Goal: Task Accomplishment & Management: Manage account settings

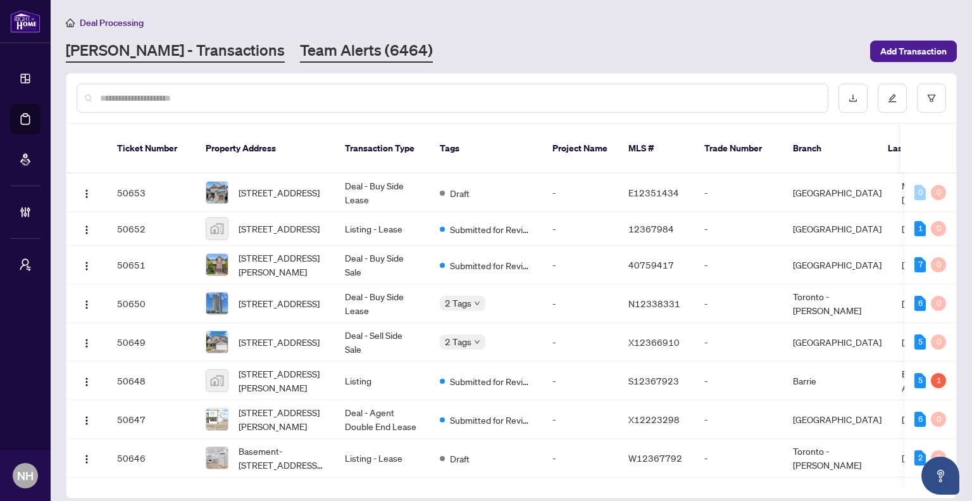
click at [300, 52] on link "Team Alerts (6464)" at bounding box center [366, 51] width 133 height 23
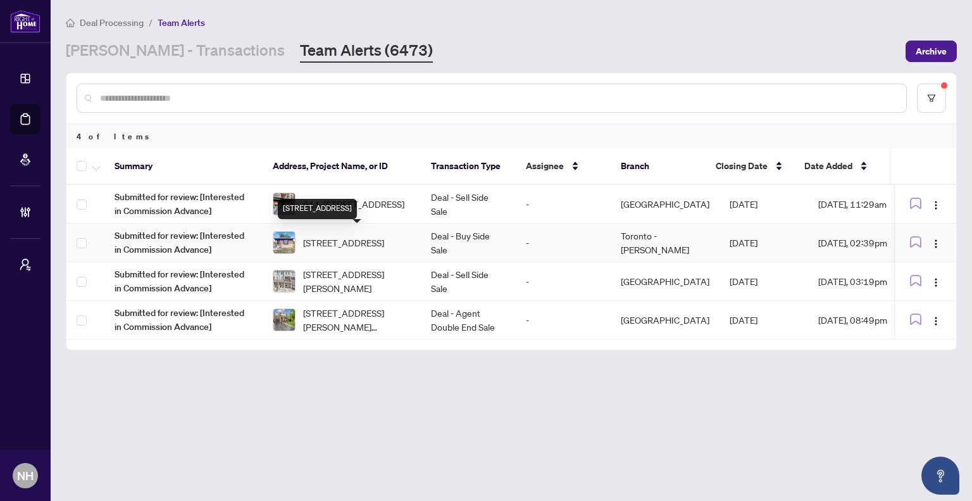
click at [357, 202] on div "[STREET_ADDRESS]" at bounding box center [317, 209] width 79 height 20
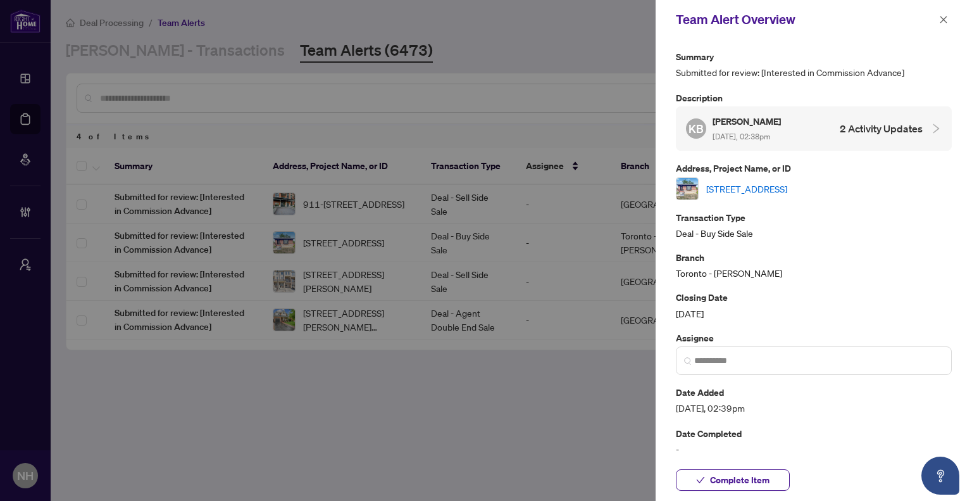
click at [551, 352] on div at bounding box center [486, 250] width 972 height 501
click at [324, 204] on div at bounding box center [486, 250] width 972 height 501
click at [940, 22] on icon "close" at bounding box center [943, 19] width 9 height 9
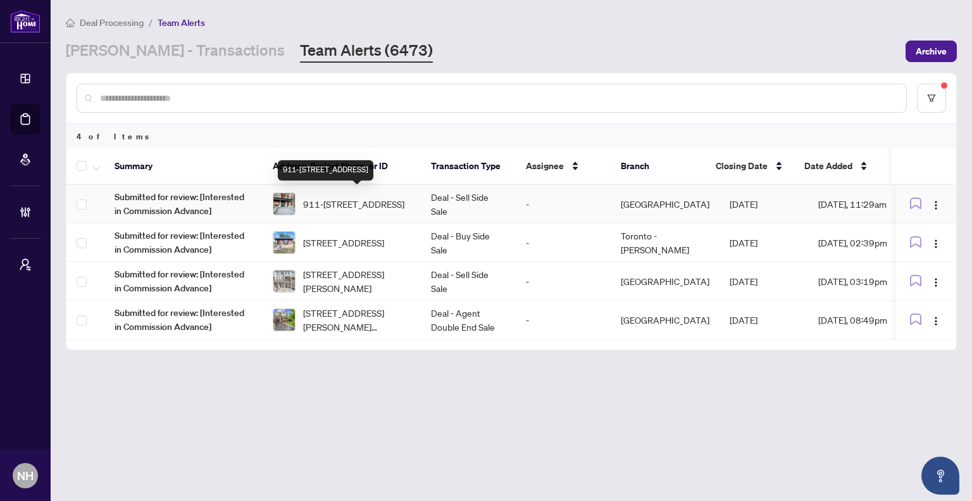
click at [360, 197] on span "911-[STREET_ADDRESS]" at bounding box center [353, 204] width 101 height 14
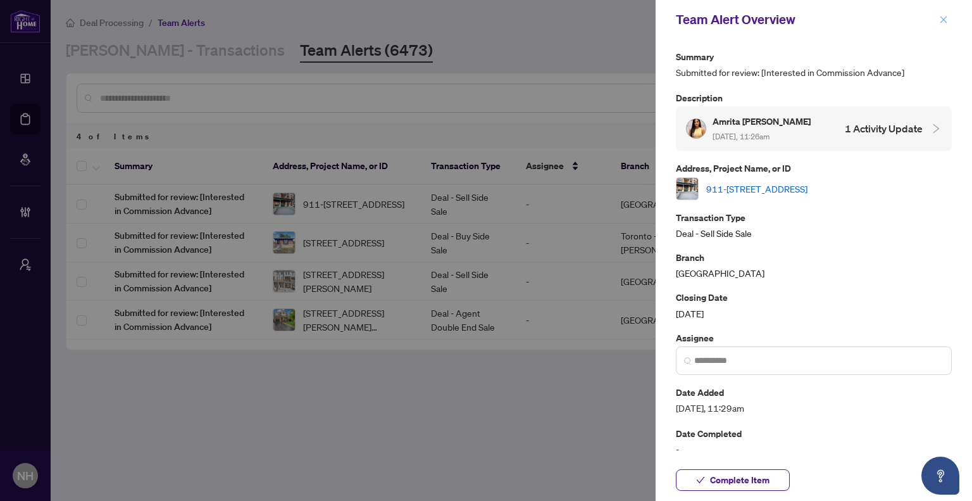
click at [942, 20] on icon "close" at bounding box center [943, 19] width 9 height 9
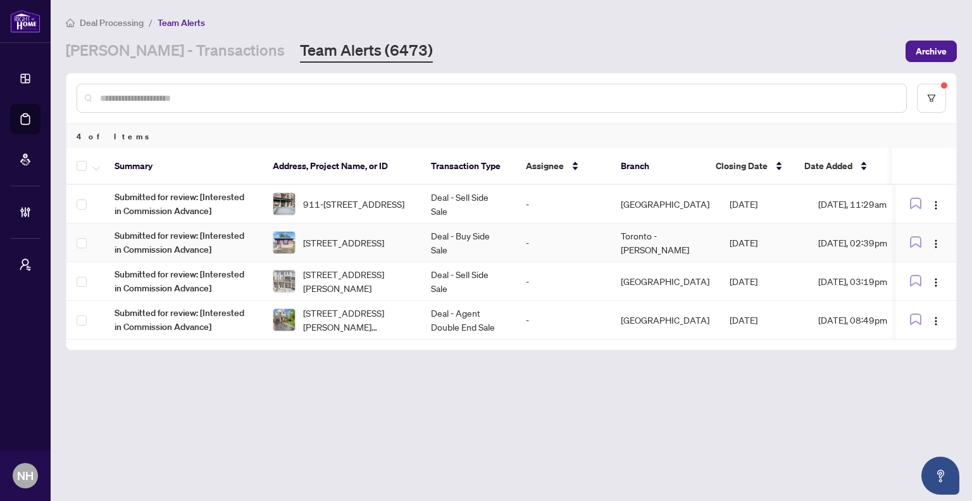
click at [353, 249] on span "[STREET_ADDRESS]" at bounding box center [343, 242] width 81 height 14
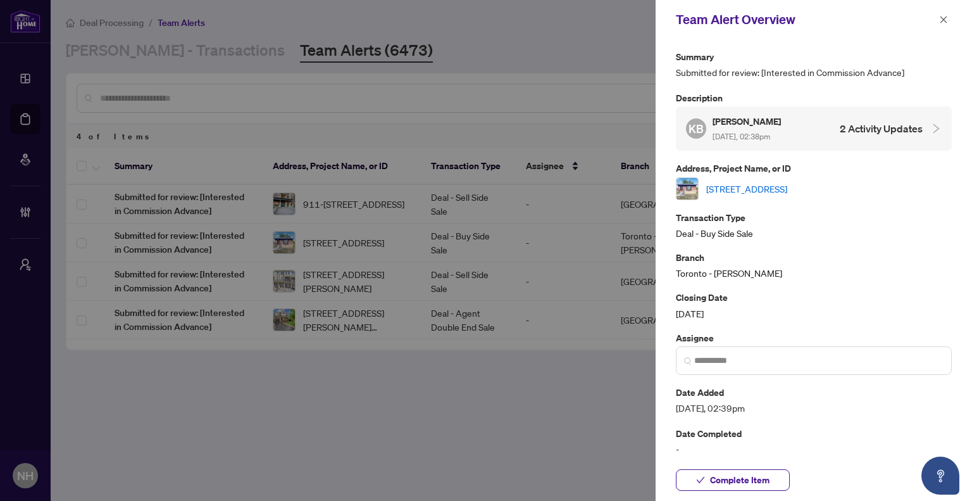
click at [947, 23] on icon "close" at bounding box center [943, 19] width 9 height 9
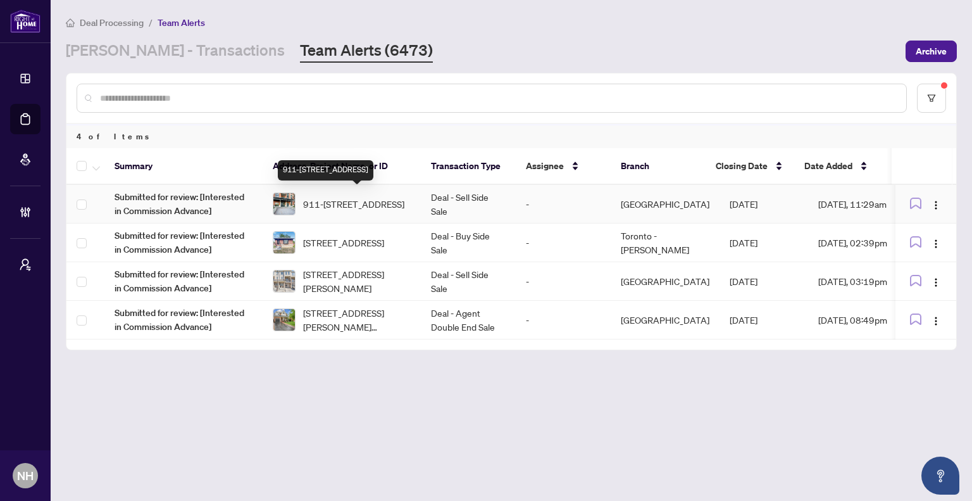
click at [330, 199] on span "911-[STREET_ADDRESS]" at bounding box center [353, 204] width 101 height 14
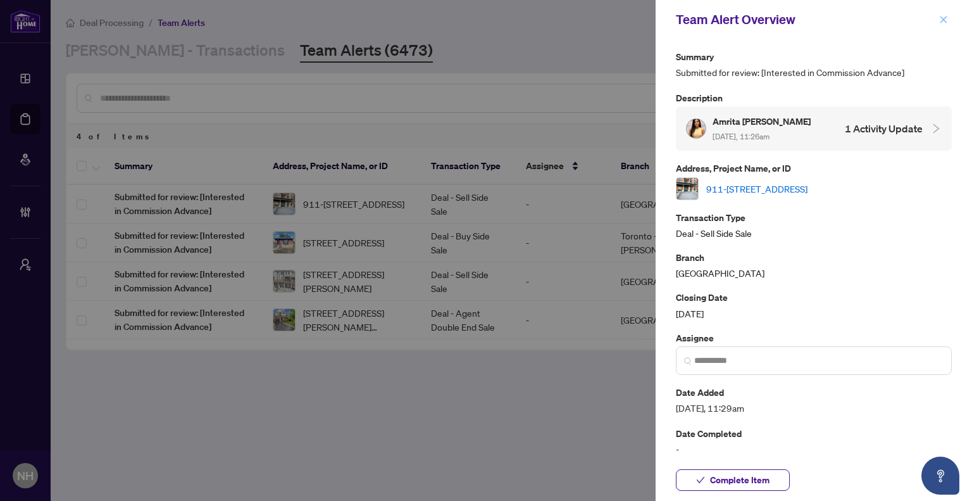
drag, startPoint x: 942, startPoint y: 25, endPoint x: 787, endPoint y: 109, distance: 175.9
click at [942, 25] on span "button" at bounding box center [943, 19] width 9 height 20
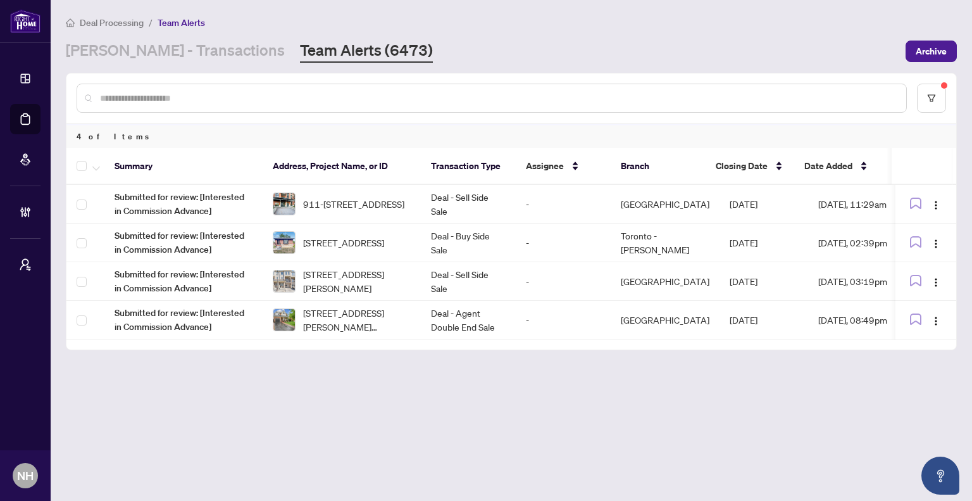
click at [261, 92] on input "text" at bounding box center [498, 98] width 796 height 14
drag, startPoint x: 80, startPoint y: 44, endPoint x: 220, endPoint y: 72, distance: 142.6
click at [80, 44] on link "[PERSON_NAME] - Transactions" at bounding box center [175, 51] width 219 height 23
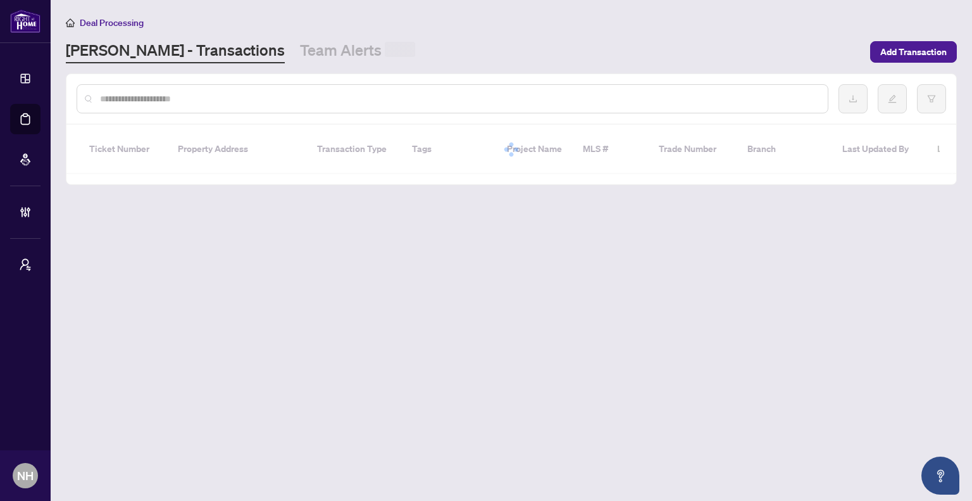
drag, startPoint x: 214, startPoint y: 99, endPoint x: 248, endPoint y: 101, distance: 34.2
click at [214, 99] on input "text" at bounding box center [459, 99] width 718 height 14
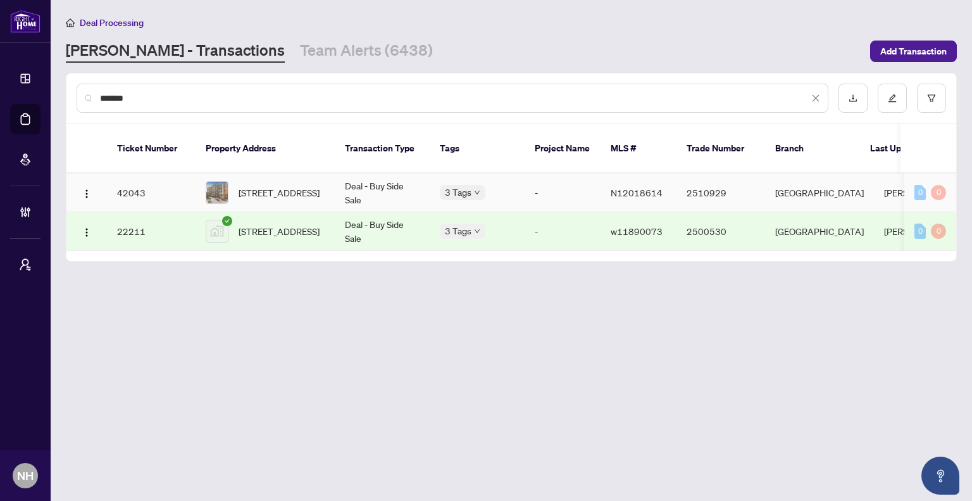
type input "******"
click at [372, 182] on td "Deal - Buy Side Sale" at bounding box center [382, 192] width 95 height 39
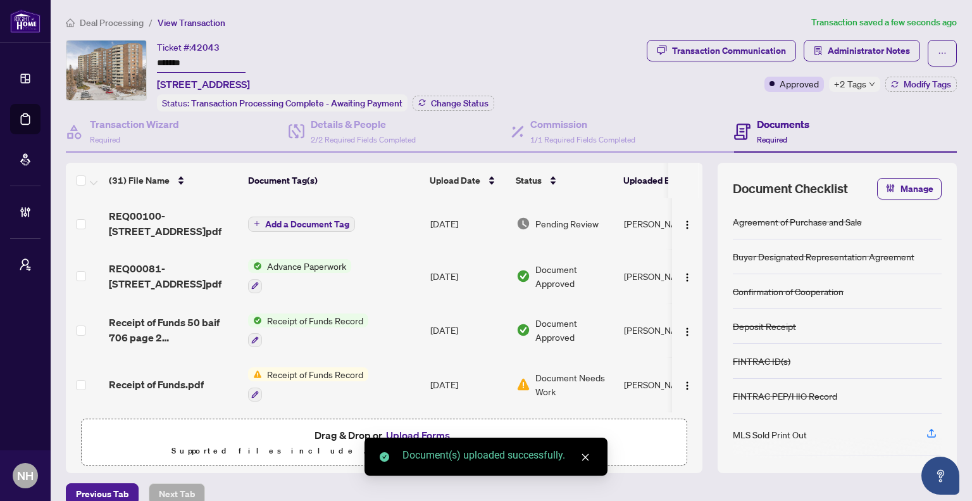
click at [290, 220] on span "Add a Document Tag" at bounding box center [307, 224] width 84 height 9
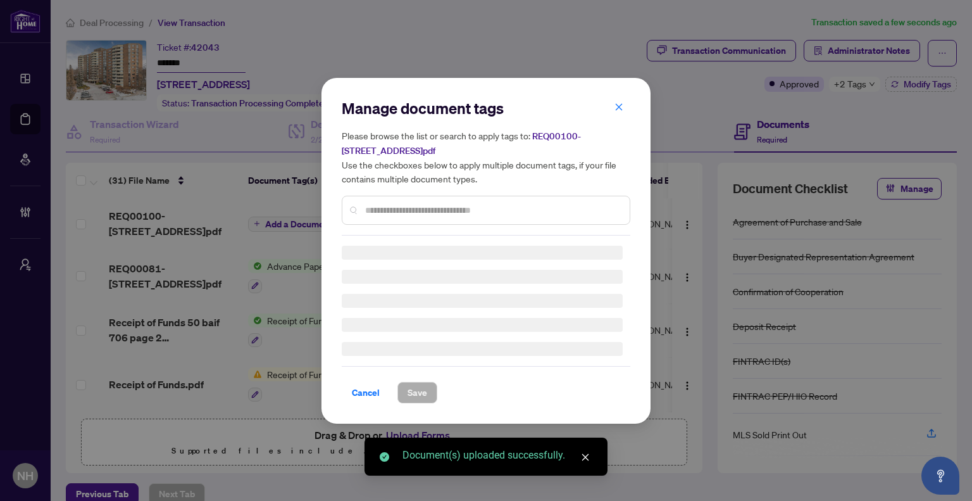
click at [395, 211] on div "Manage document tags Please browse the list or search to apply tags to: REQ0010…" at bounding box center [486, 250] width 289 height 305
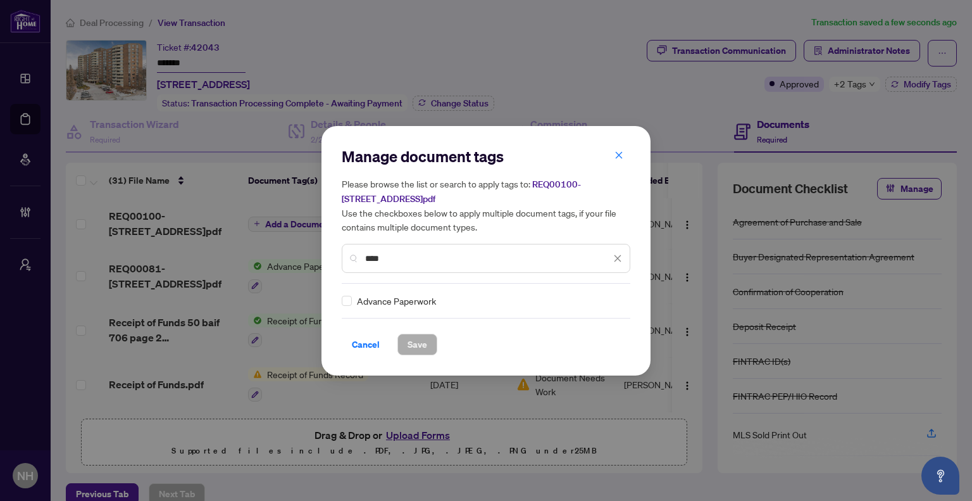
type input "****"
click at [608, 299] on div at bounding box center [610, 300] width 24 height 13
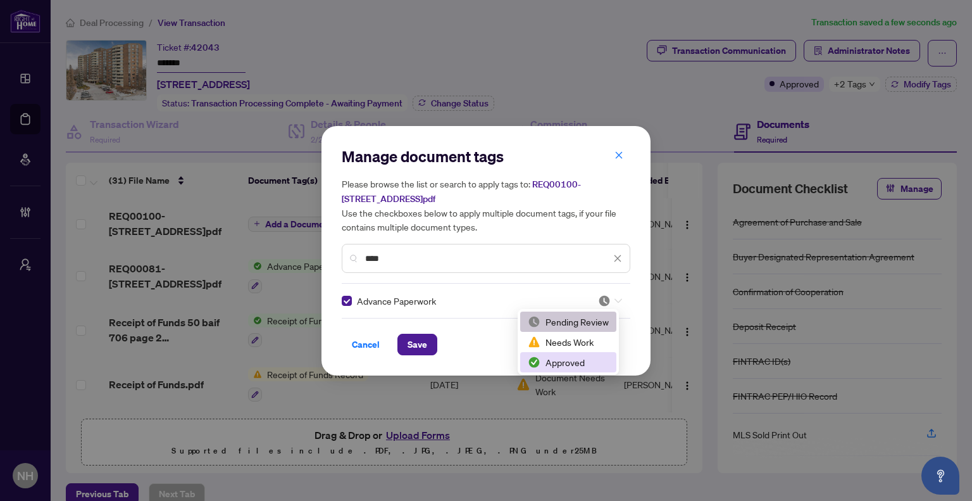
click at [562, 364] on div "Approved" at bounding box center [568, 362] width 81 height 14
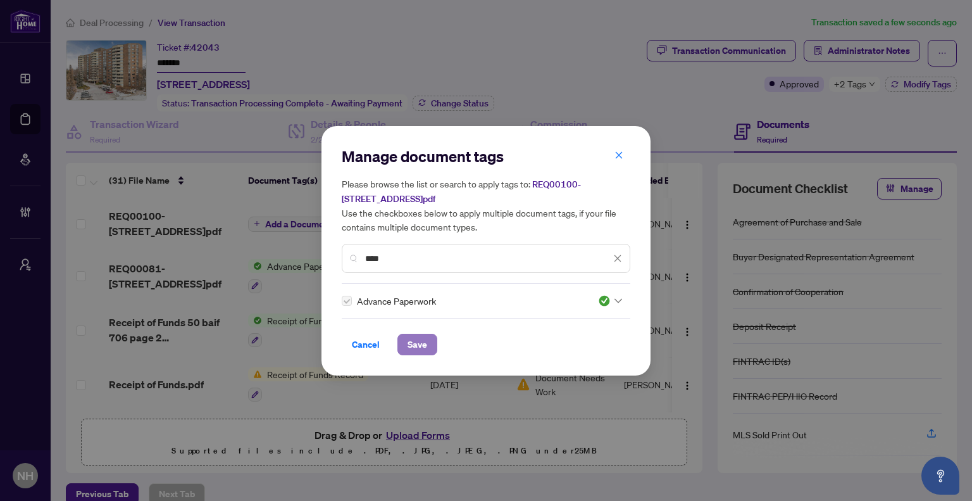
click at [423, 340] on span "Save" at bounding box center [418, 344] width 20 height 20
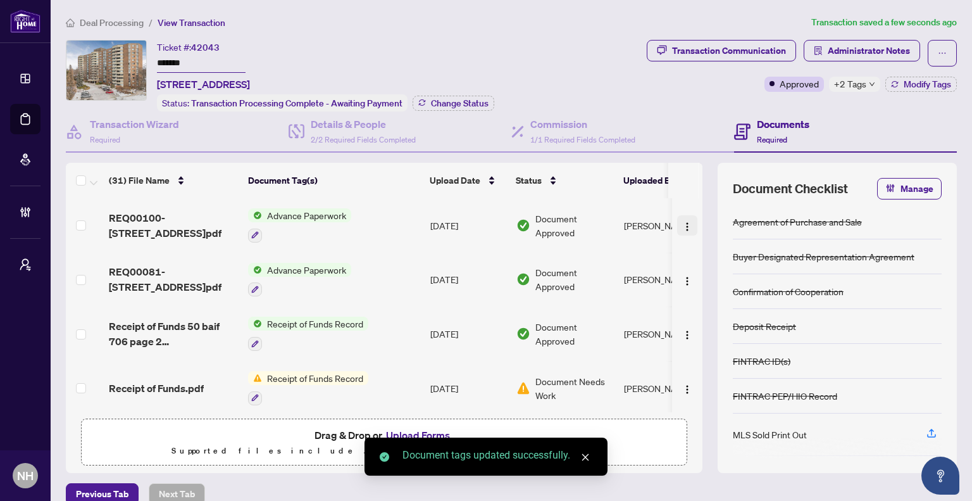
click at [682, 221] on img "button" at bounding box center [687, 226] width 10 height 10
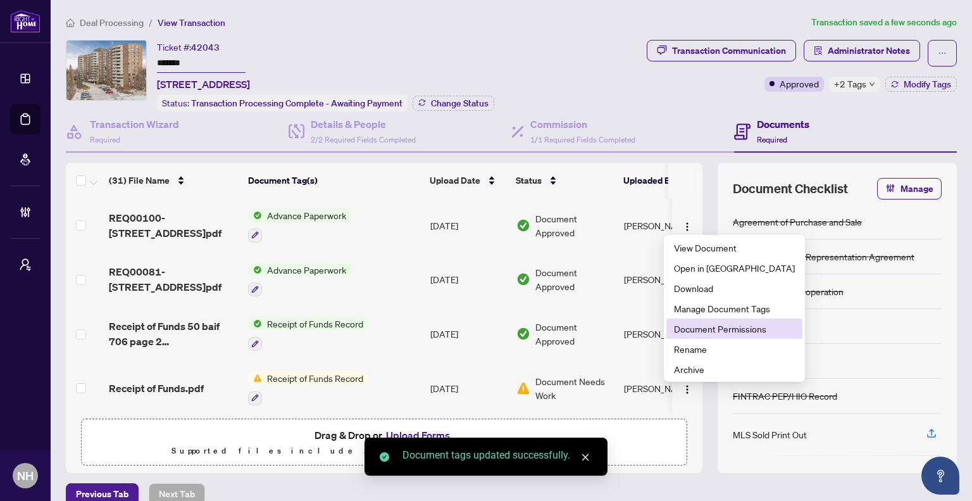
click at [716, 328] on span "Document Permissions" at bounding box center [734, 328] width 121 height 14
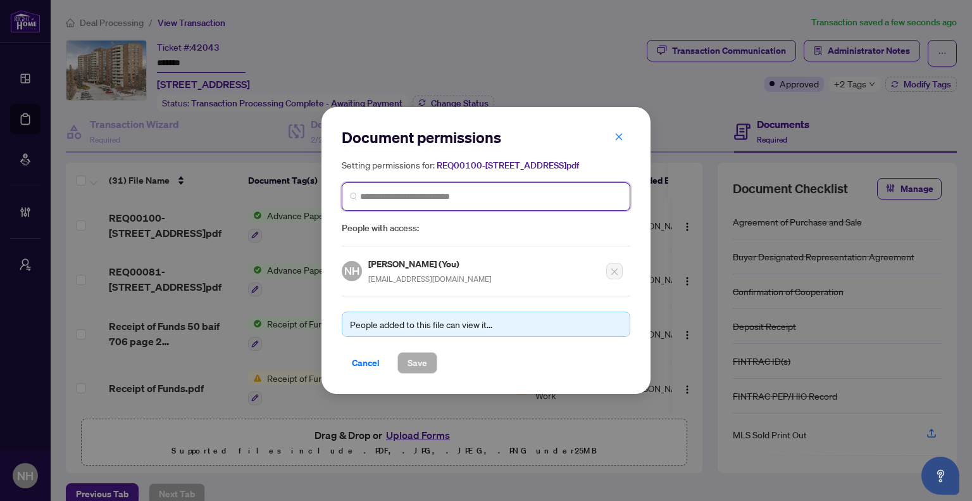
click at [499, 203] on input "search" at bounding box center [491, 196] width 262 height 13
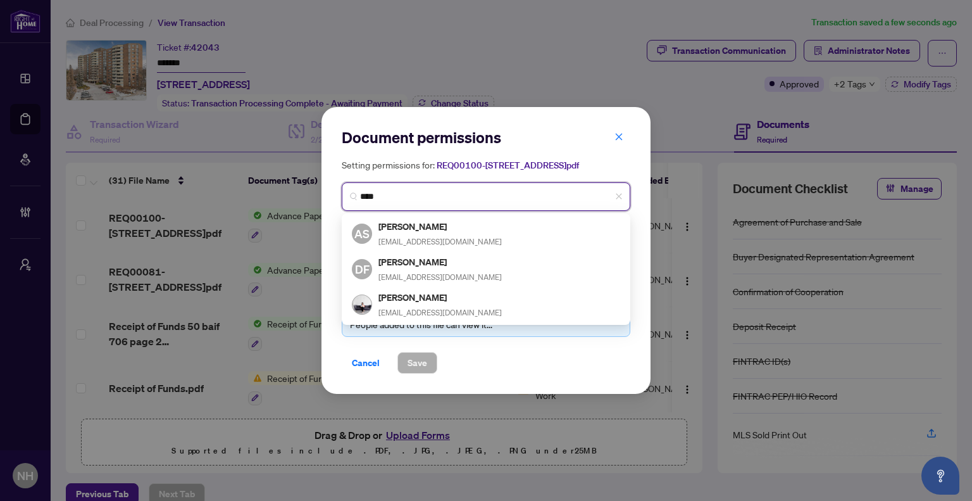
type input "****"
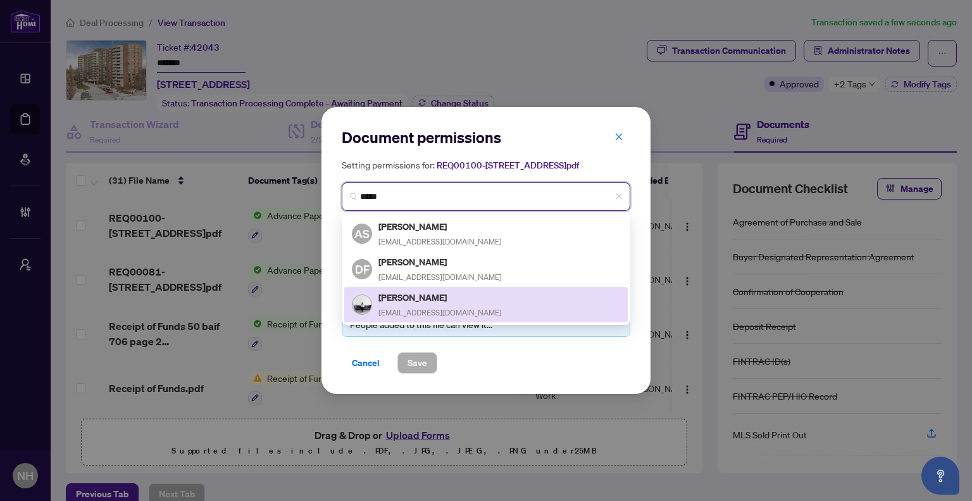
click at [430, 317] on span "[EMAIL_ADDRESS][DOMAIN_NAME]" at bounding box center [439, 312] width 123 height 9
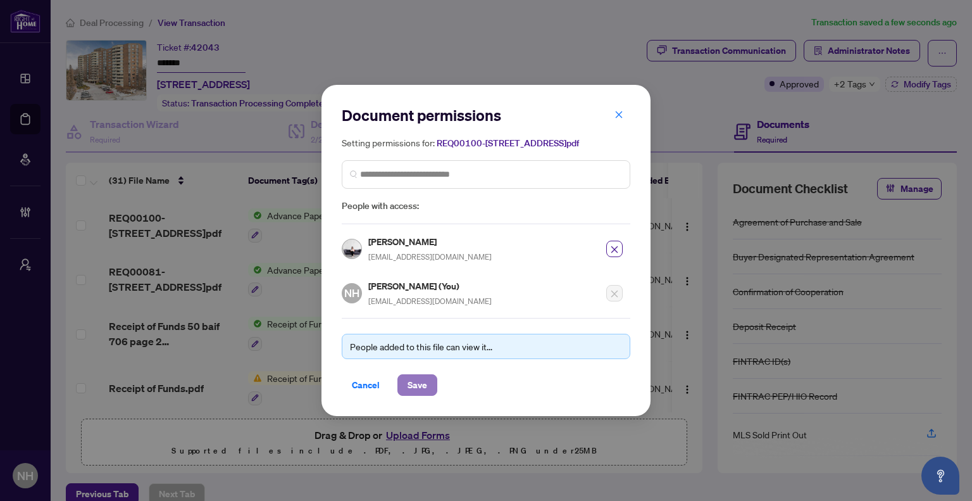
click at [408, 387] on span "Save" at bounding box center [418, 385] width 20 height 20
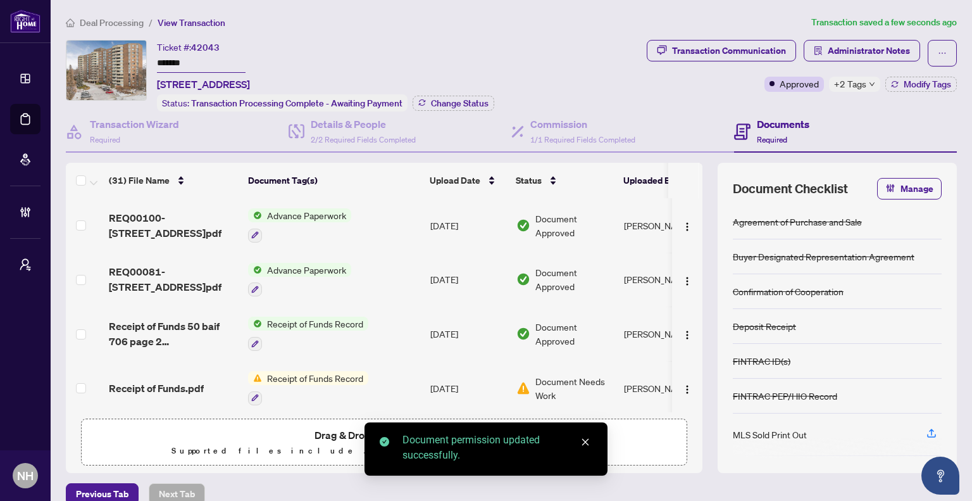
click at [841, 87] on span "+2 Tags" at bounding box center [850, 84] width 32 height 15
click at [551, 88] on div "Ticket #: 42043 ******* [STREET_ADDRESS] Status: Transaction Processing Complet…" at bounding box center [354, 76] width 576 height 72
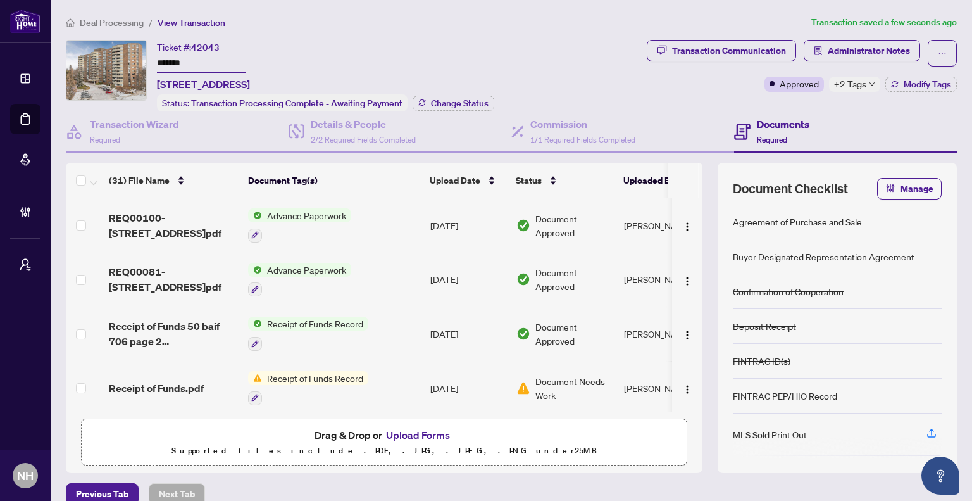
drag, startPoint x: 85, startPoint y: 23, endPoint x: 541, endPoint y: 13, distance: 455.7
click at [86, 23] on span "Deal Processing" at bounding box center [112, 22] width 64 height 11
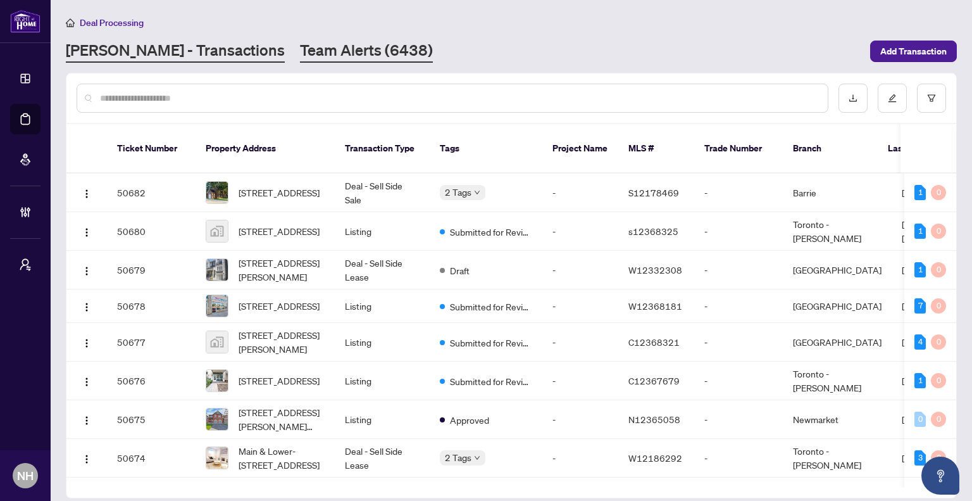
click at [300, 44] on link "Team Alerts (6438)" at bounding box center [366, 51] width 133 height 23
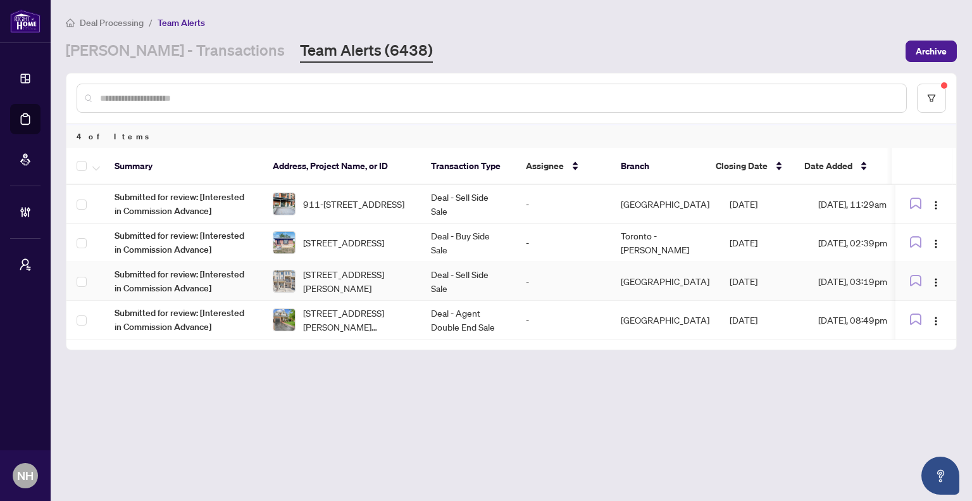
click at [562, 283] on td "-" at bounding box center [563, 281] width 95 height 39
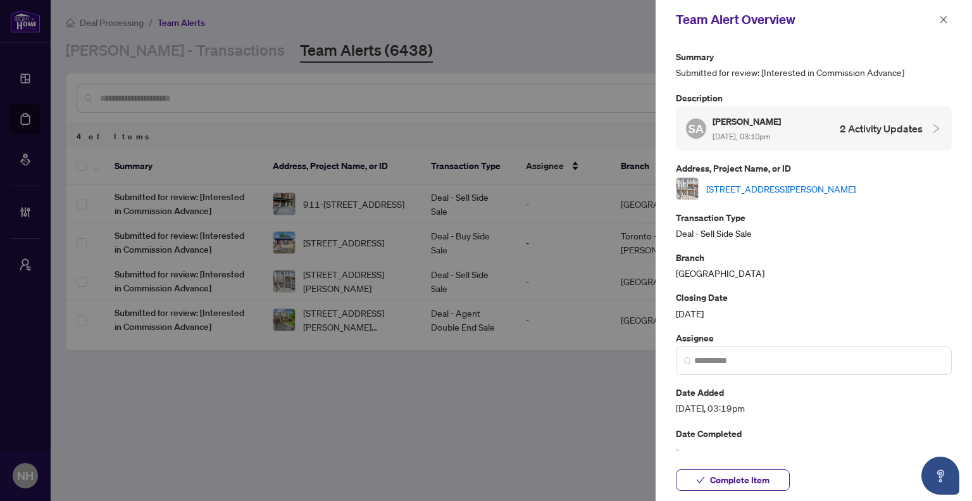
click at [835, 187] on link "[STREET_ADDRESS][PERSON_NAME]" at bounding box center [780, 189] width 149 height 14
click at [945, 16] on icon "close" at bounding box center [943, 19] width 9 height 9
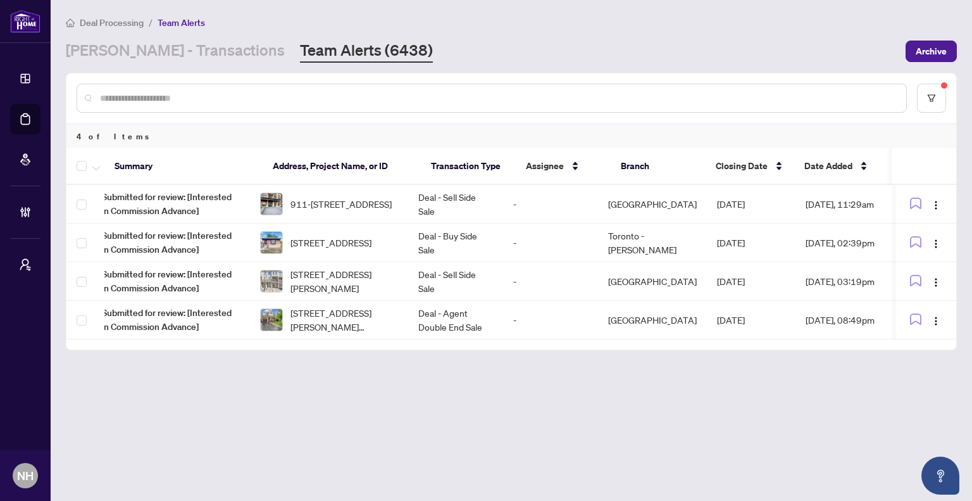
scroll to position [0, 13]
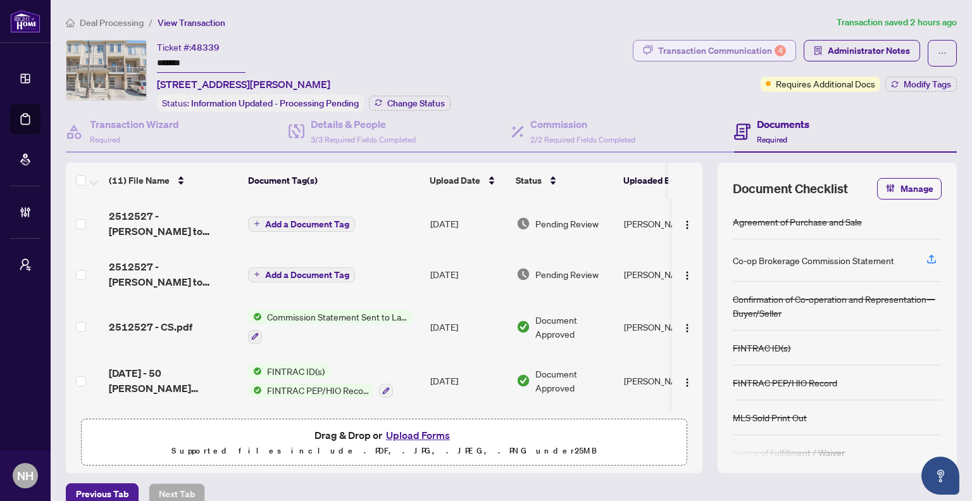
click at [726, 54] on div "Transaction Communication 4" at bounding box center [722, 51] width 128 height 20
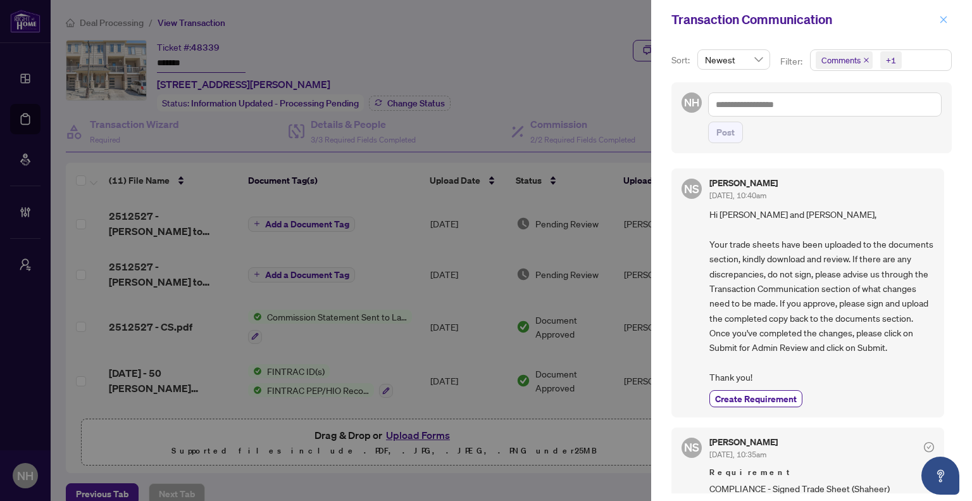
click at [939, 21] on icon "close" at bounding box center [943, 19] width 9 height 9
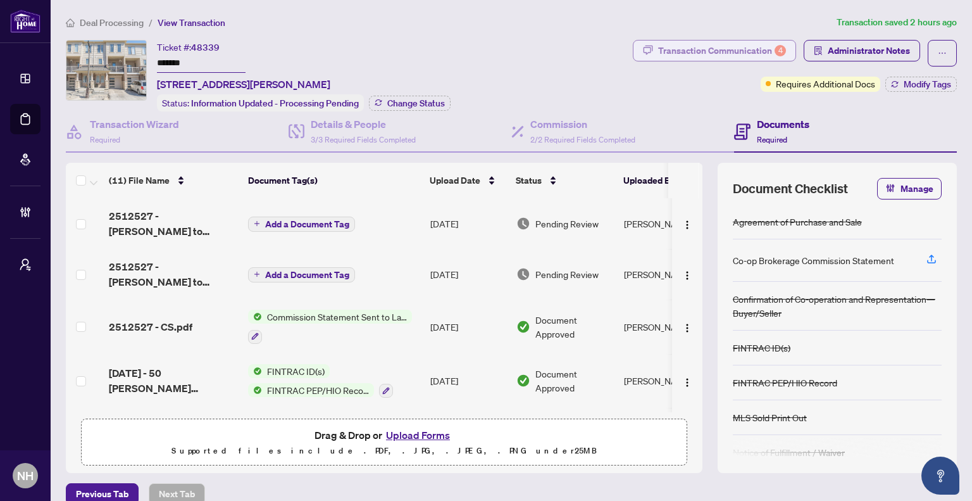
click at [723, 54] on div "Transaction Communication 4" at bounding box center [722, 51] width 128 height 20
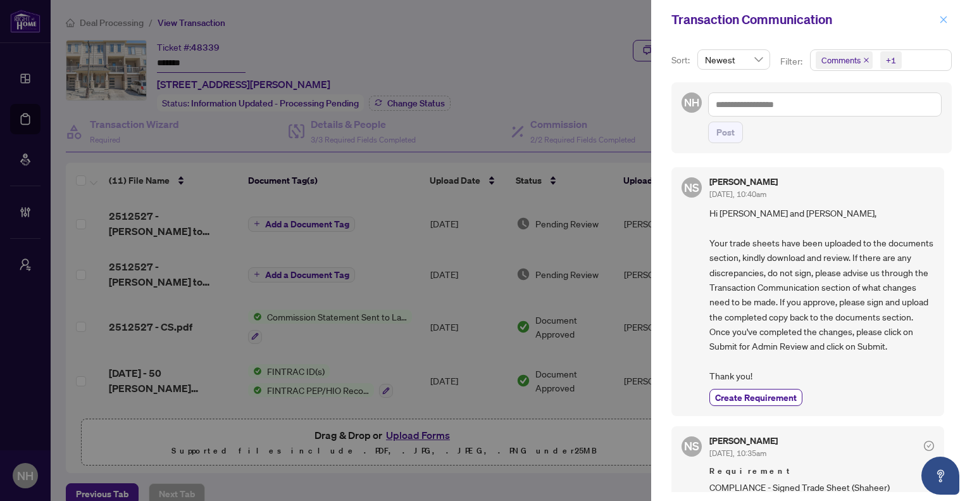
click at [940, 17] on icon "close" at bounding box center [943, 19] width 9 height 9
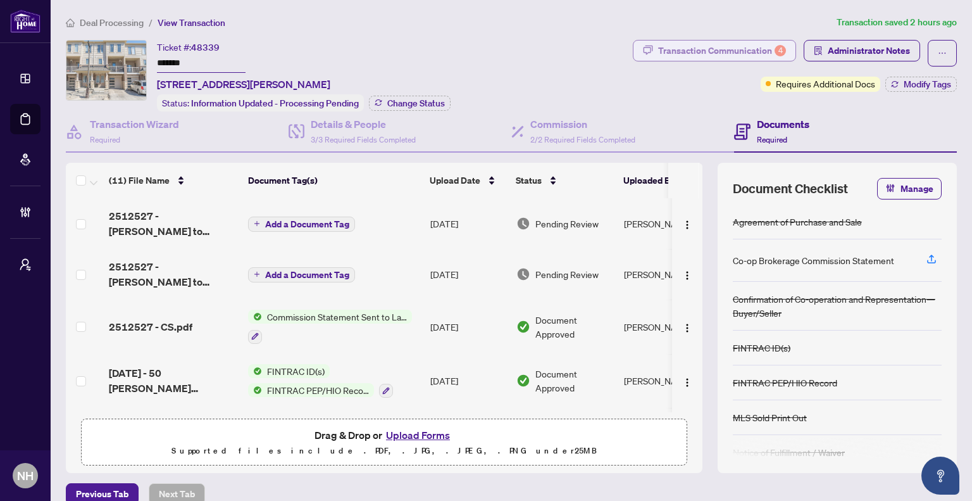
click at [689, 51] on div "Transaction Communication 4" at bounding box center [722, 51] width 128 height 20
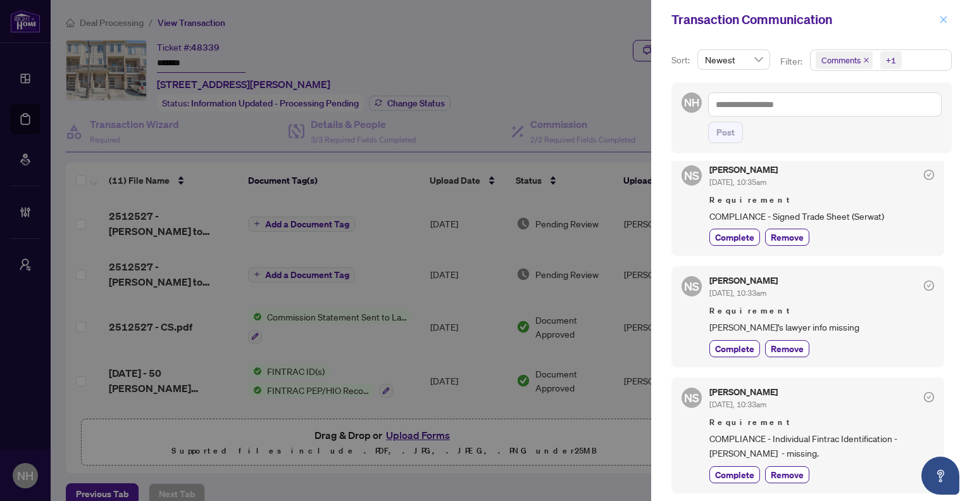
click at [945, 22] on icon "close" at bounding box center [943, 19] width 9 height 9
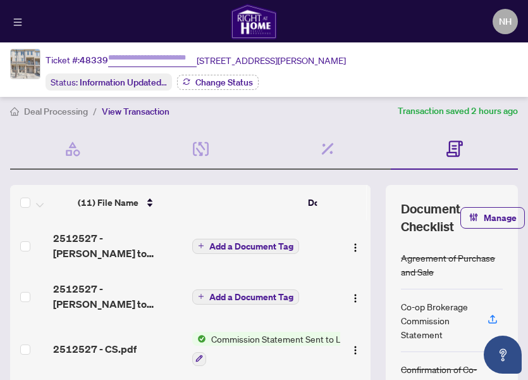
type input "*******"
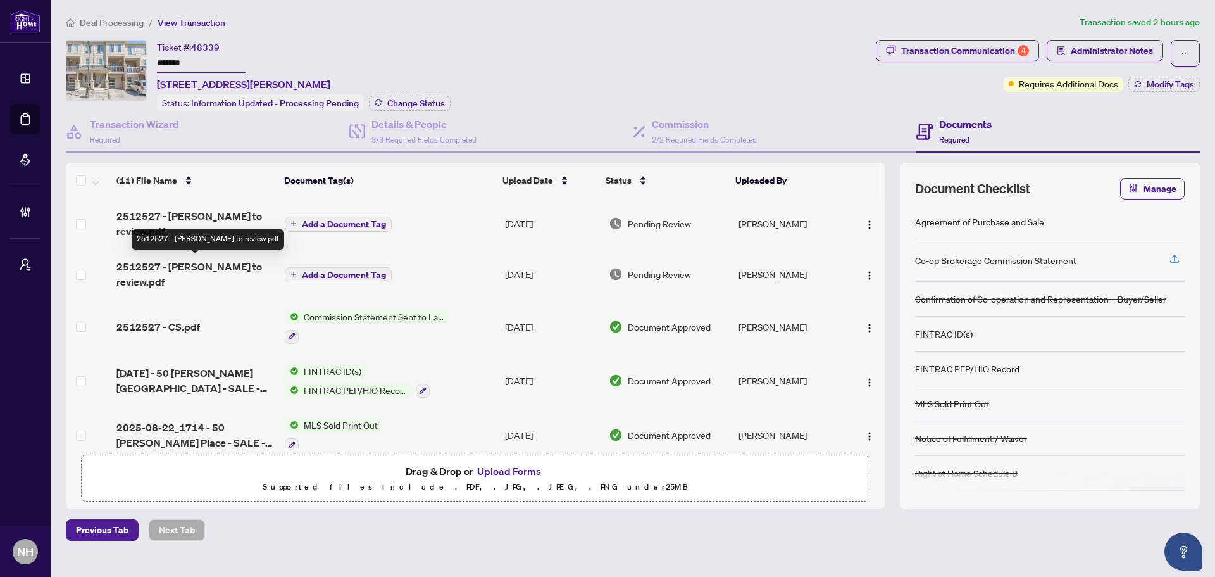
click at [168, 271] on span "2512527 - TS Serwat to review.pdf" at bounding box center [195, 274] width 158 height 30
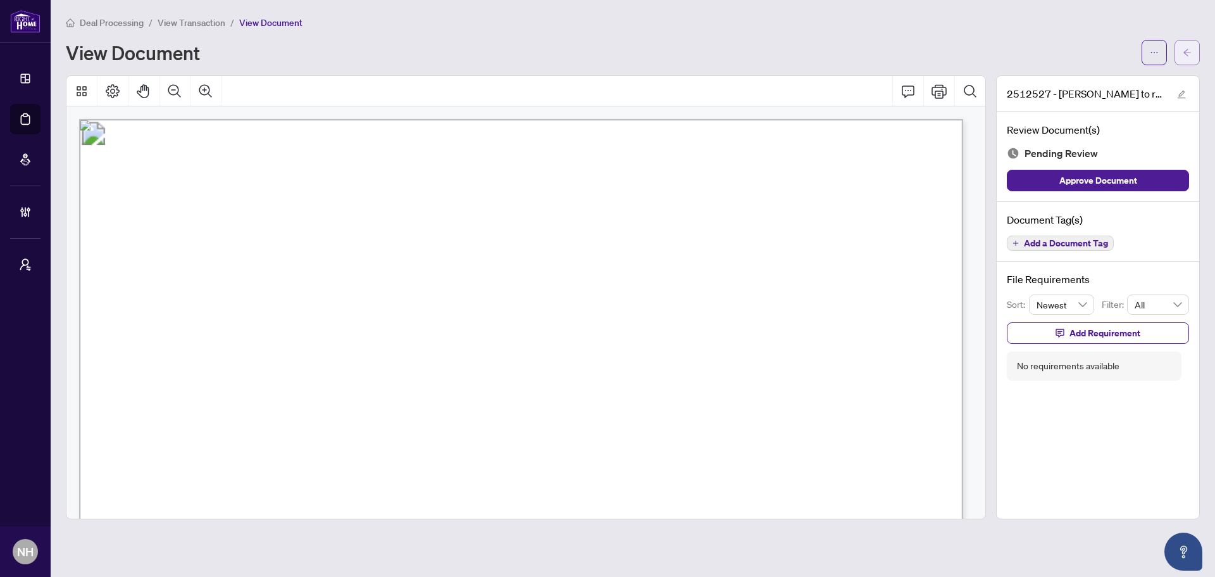
click at [971, 48] on icon "arrow-left" at bounding box center [1187, 52] width 9 height 9
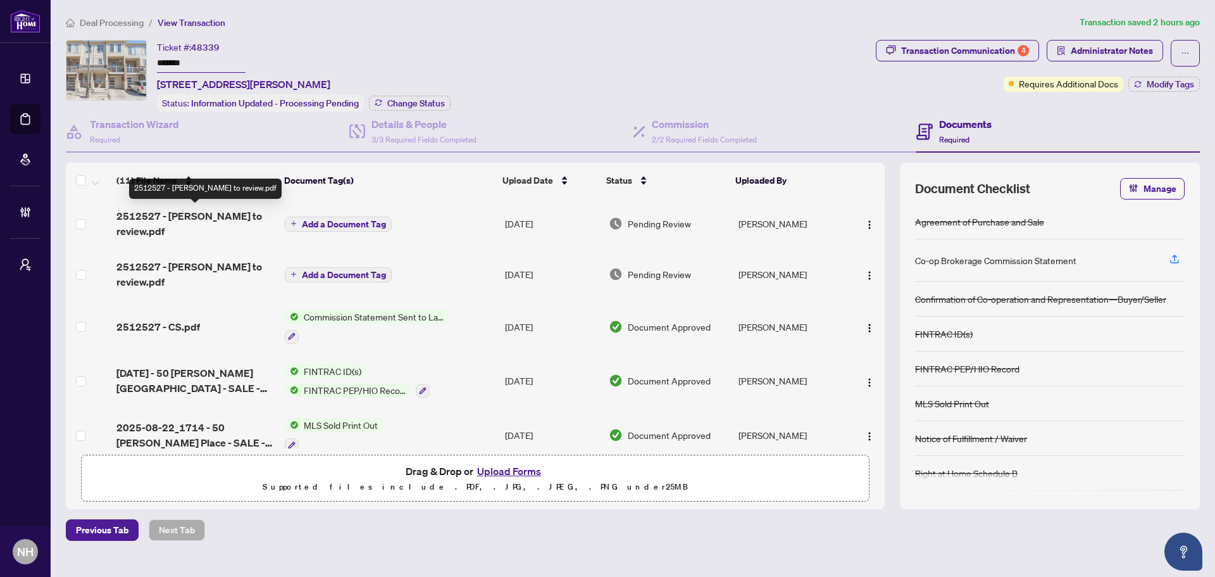
click at [200, 220] on span "2512527 - TS Shaheer to review.pdf" at bounding box center [195, 223] width 158 height 30
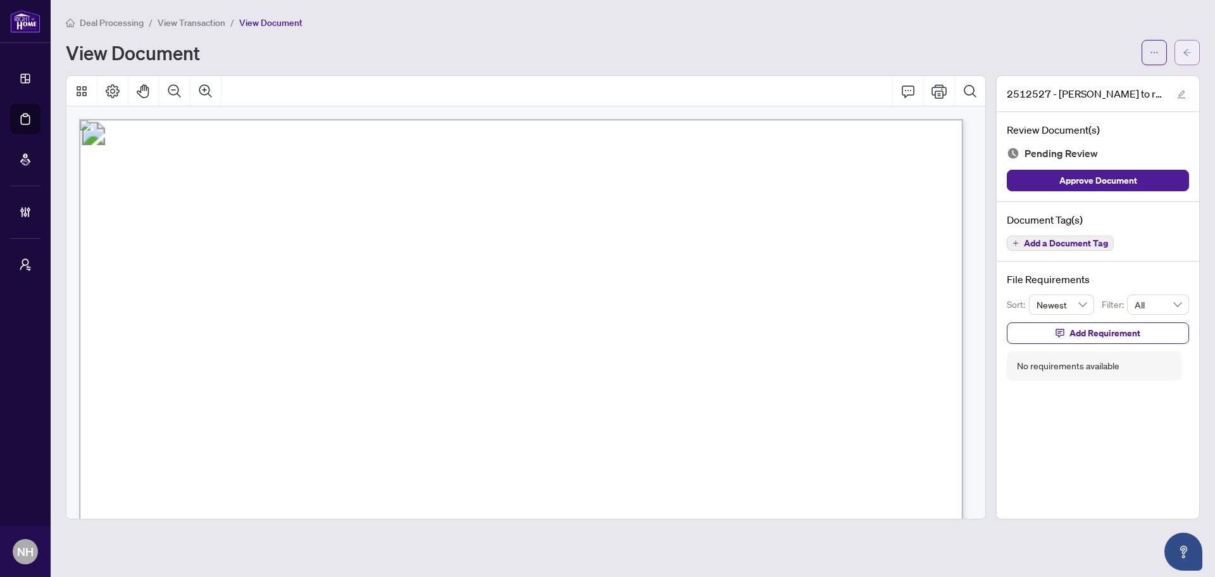
click at [971, 53] on button "button" at bounding box center [1187, 52] width 25 height 25
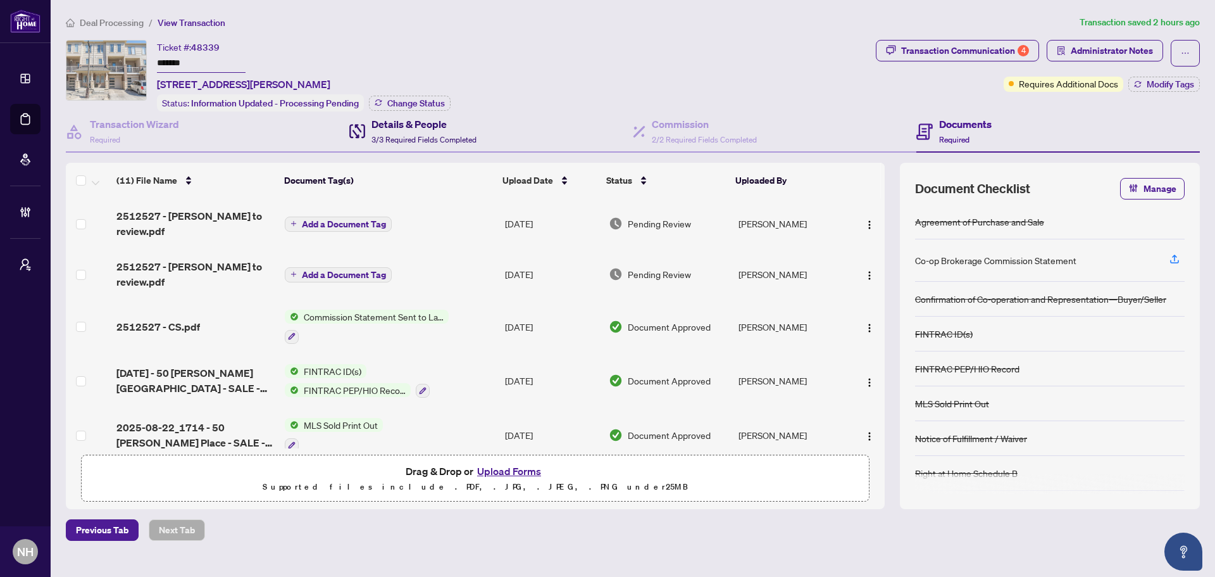
drag, startPoint x: 449, startPoint y: 138, endPoint x: 530, endPoint y: 145, distance: 81.3
click at [449, 138] on span "3/3 Required Fields Completed" at bounding box center [423, 139] width 105 height 9
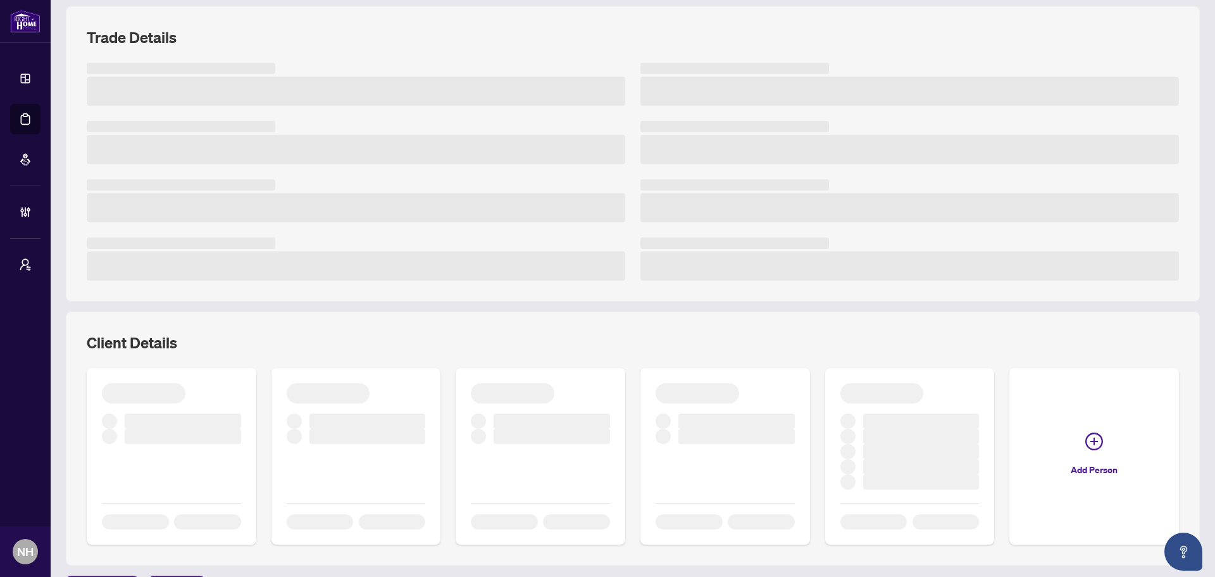
scroll to position [159, 0]
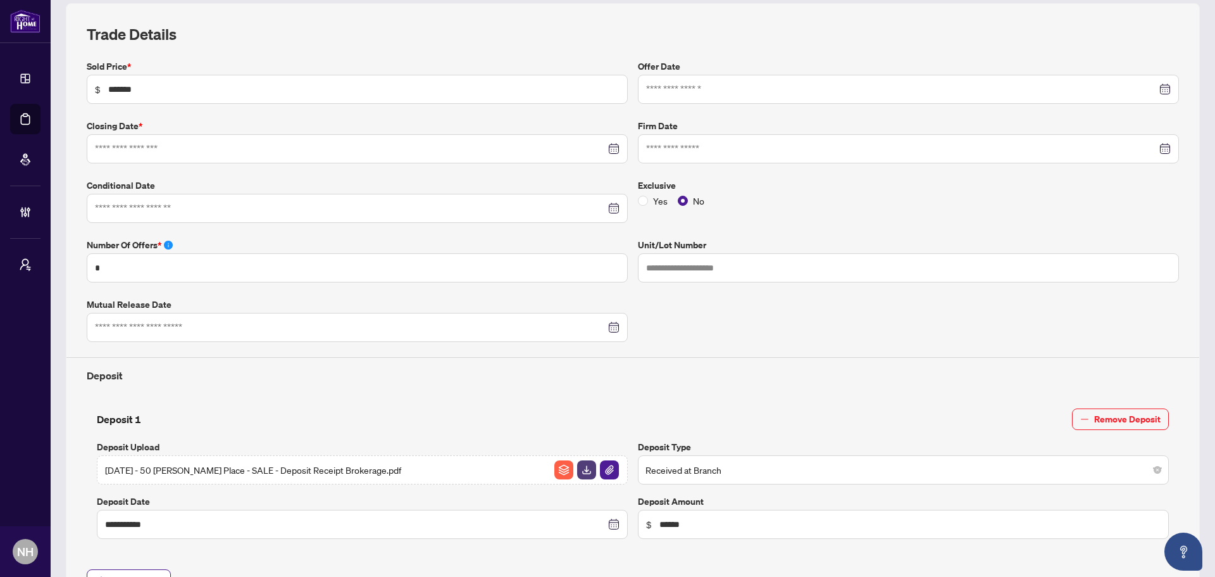
type input "**********"
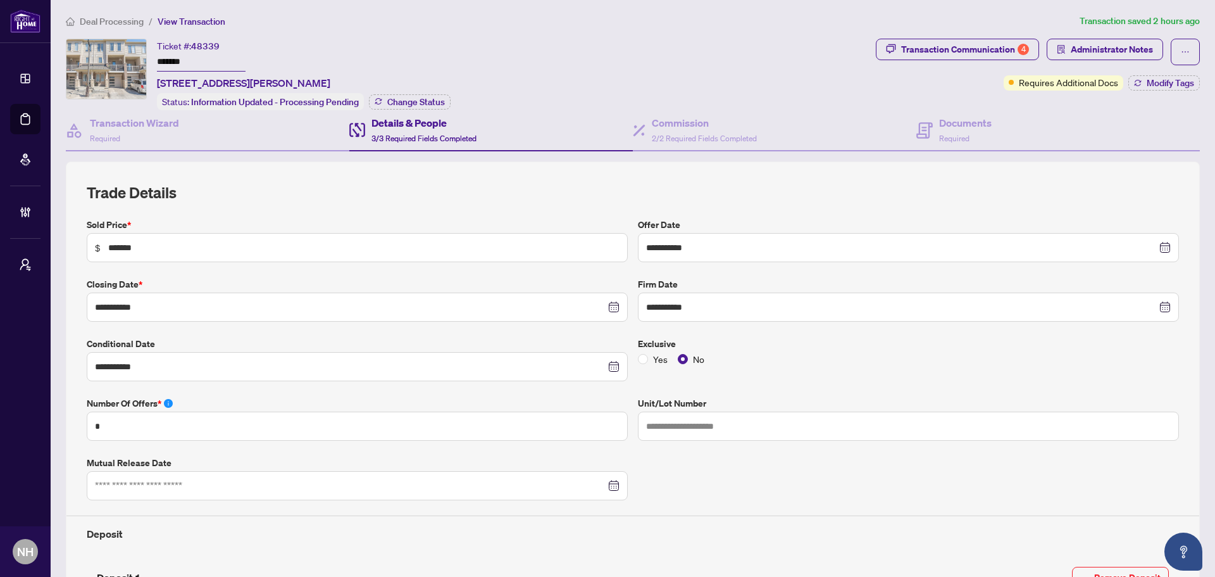
scroll to position [0, 0]
drag, startPoint x: 971, startPoint y: 132, endPoint x: 428, endPoint y: 122, distance: 542.4
click at [971, 132] on div "Documents Required" at bounding box center [965, 131] width 53 height 30
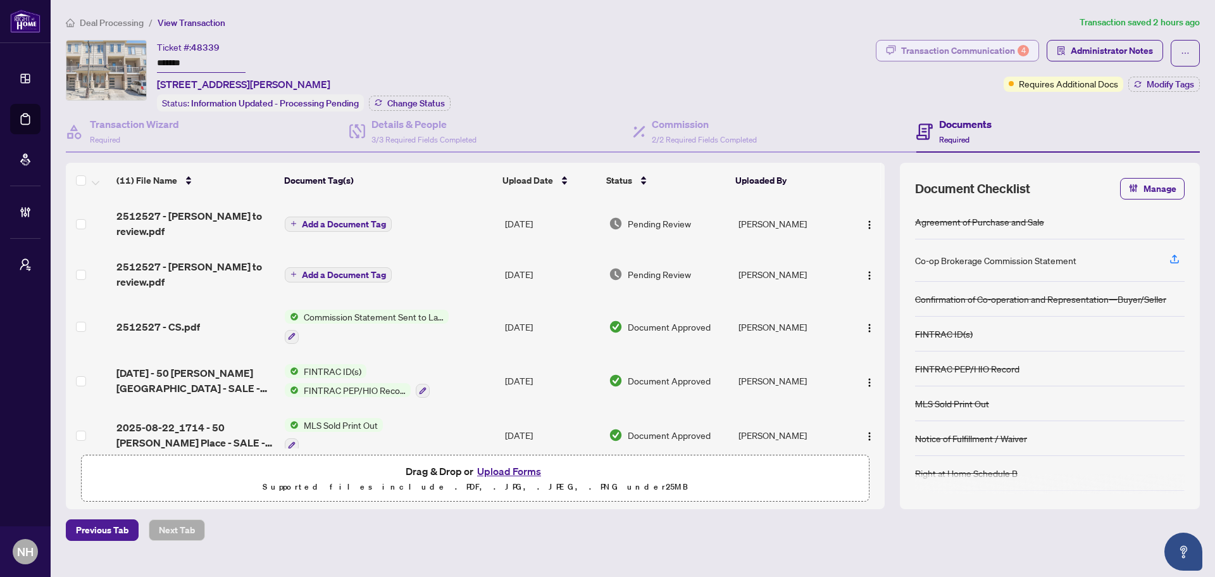
click at [949, 46] on div "Transaction Communication 4" at bounding box center [965, 51] width 128 height 20
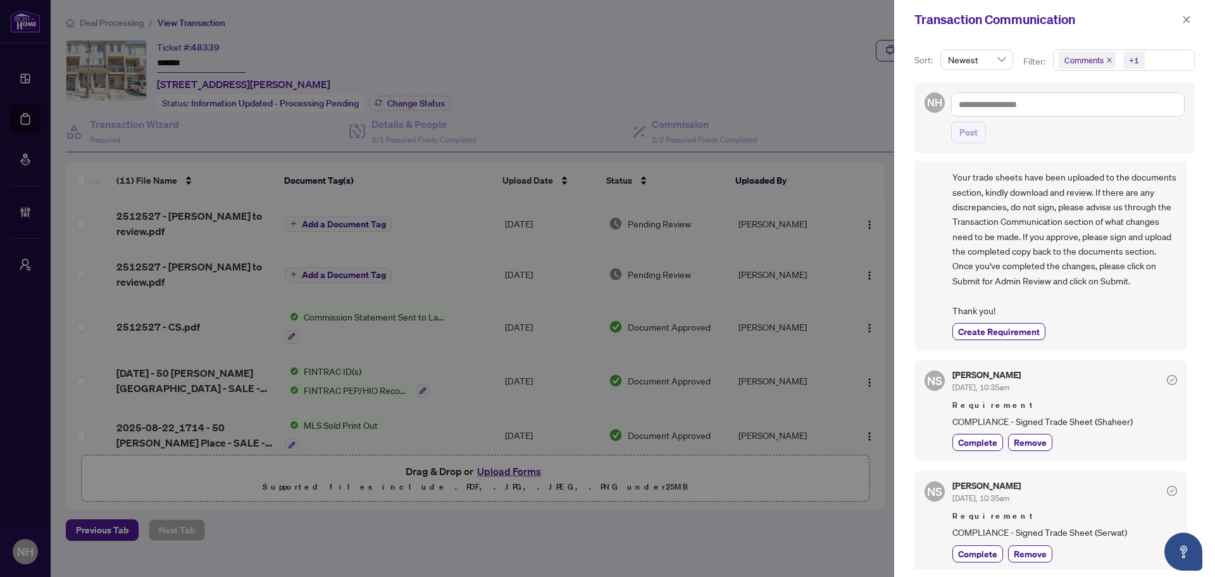
scroll to position [190, 0]
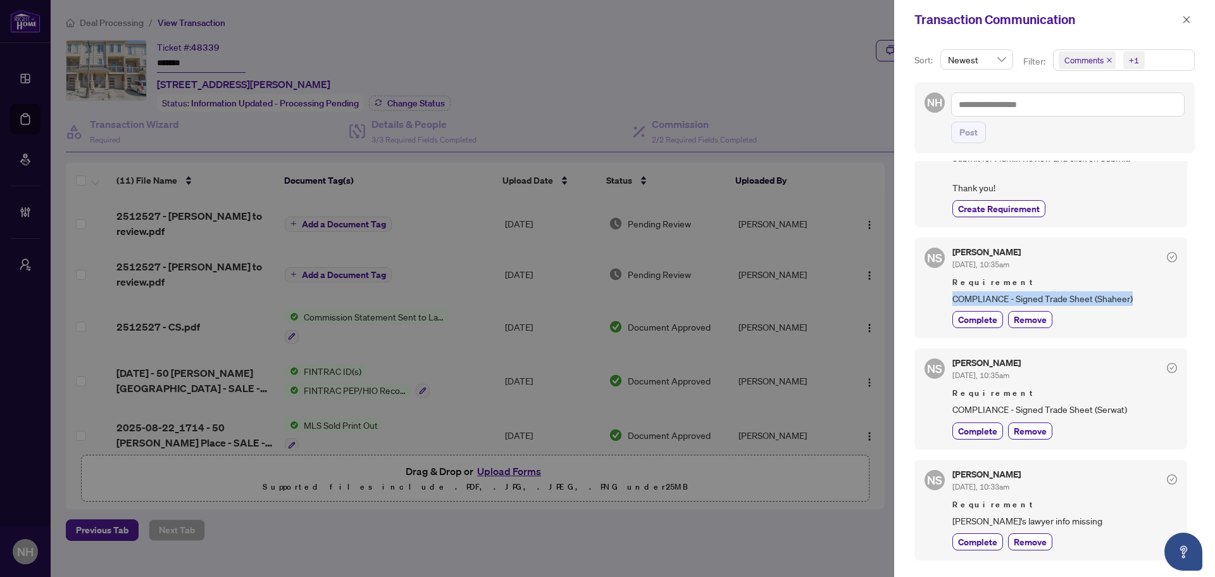
drag, startPoint x: 947, startPoint y: 309, endPoint x: 1167, endPoint y: 307, distance: 220.2
click at [971, 307] on div "NS Neena Sharma Aug/28/2025, 10:35am Requirement COMPLIANCE - Signed Trade Shee…" at bounding box center [1050, 287] width 273 height 101
copy span "COMPLIANCE - Signed Trade Sheet (Shaheer)"
drag, startPoint x: 985, startPoint y: 421, endPoint x: 1157, endPoint y: 430, distance: 171.7
click at [971, 416] on span "COMPLIANCE - Signed Trade Sheet (Serwat)" at bounding box center [1064, 409] width 225 height 15
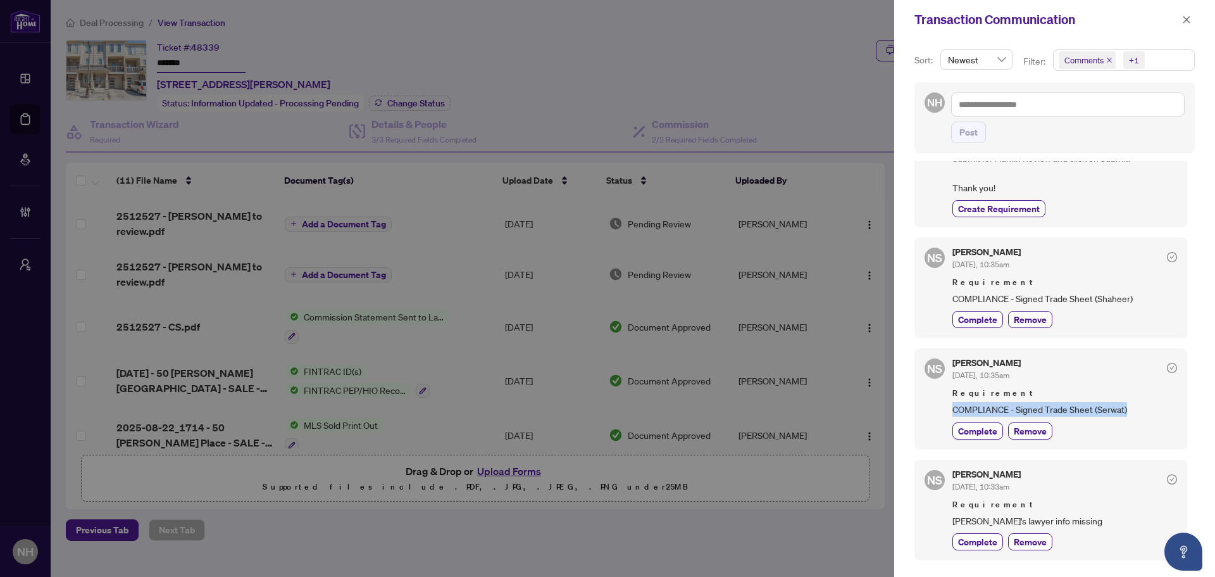
copy span "COMPLIANCE - Signed Trade Sheet (Serwat)"
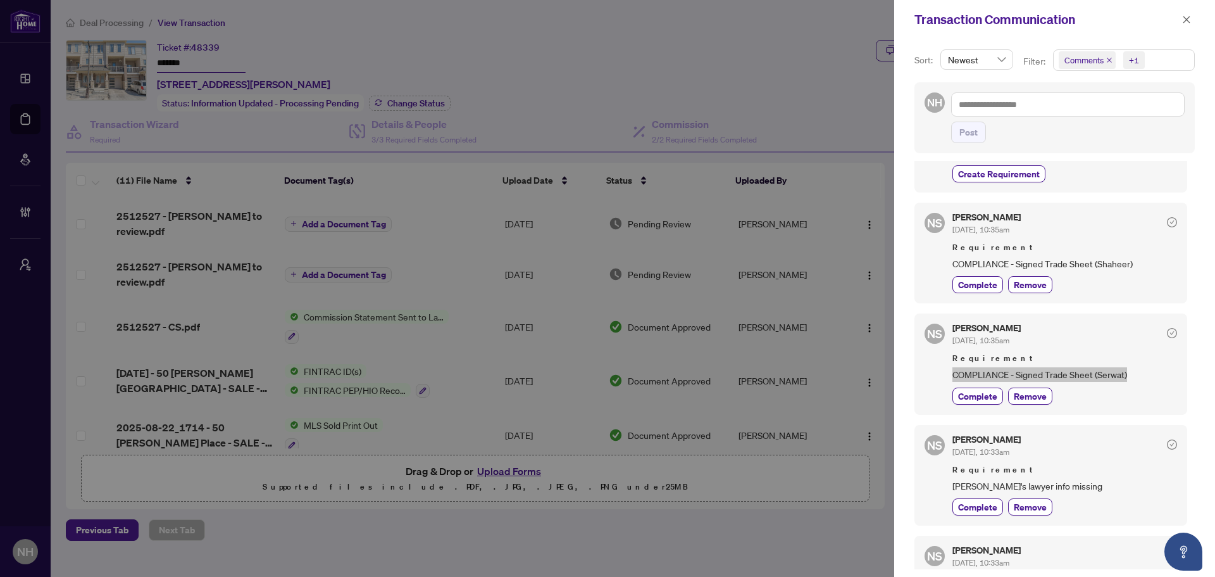
scroll to position [316, 0]
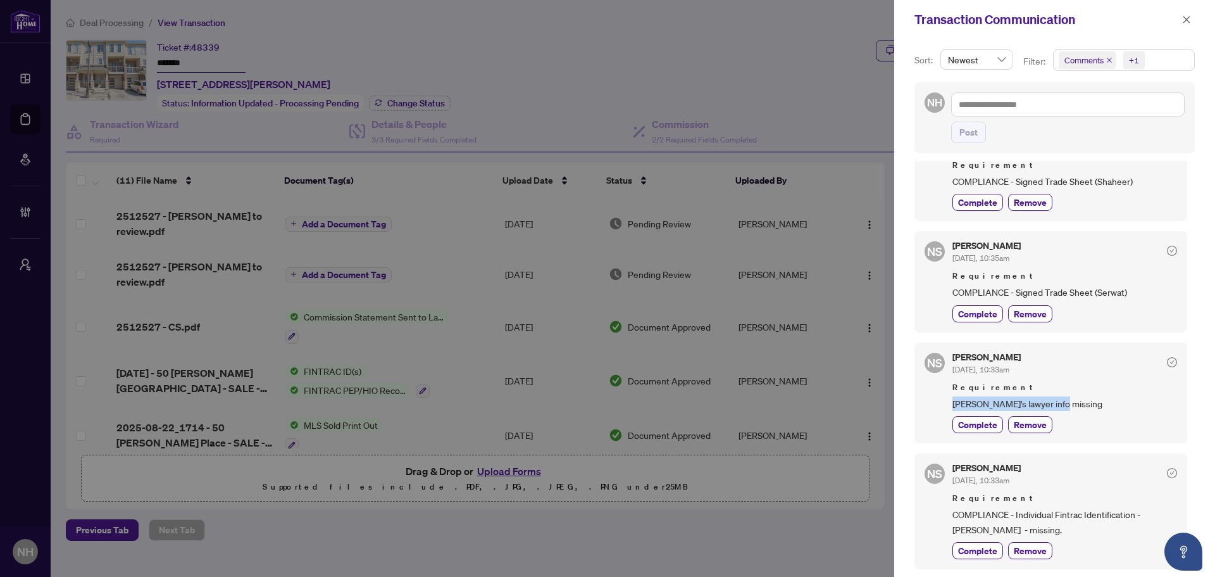
drag, startPoint x: 950, startPoint y: 403, endPoint x: 1064, endPoint y: 411, distance: 114.2
click at [971, 411] on div "NS Neena Sharma Aug/28/2025, 10:33am Requirement Buyer's lawyer info missing Co…" at bounding box center [1050, 392] width 273 height 101
copy span "Buyer's lawyer info missing"
drag, startPoint x: 951, startPoint y: 513, endPoint x: 1097, endPoint y: 531, distance: 147.3
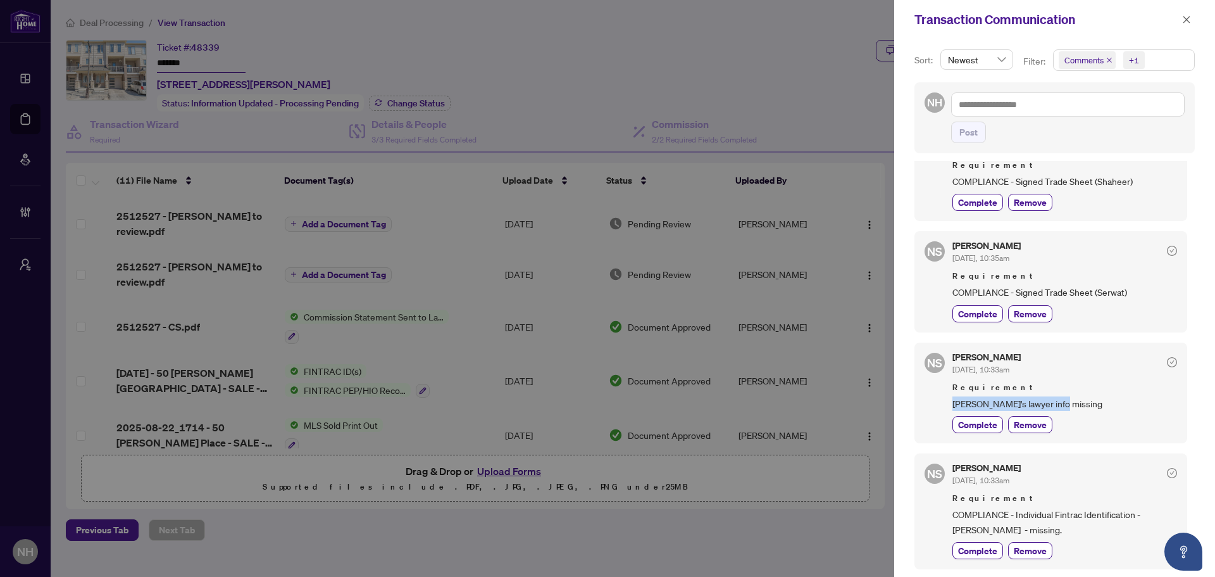
click at [971, 500] on div "NS Neena Sharma Aug/28/2025, 10:33am Requirement COMPLIANCE - Individual Fintra…" at bounding box center [1050, 511] width 273 height 116
copy span "COMPLIANCE - Individual Fintrac Identification - Padmavathy Shan Velu - missing."
drag, startPoint x: 1186, startPoint y: 18, endPoint x: 1180, endPoint y: 22, distance: 7.1
click at [971, 20] on icon "close" at bounding box center [1186, 19] width 9 height 9
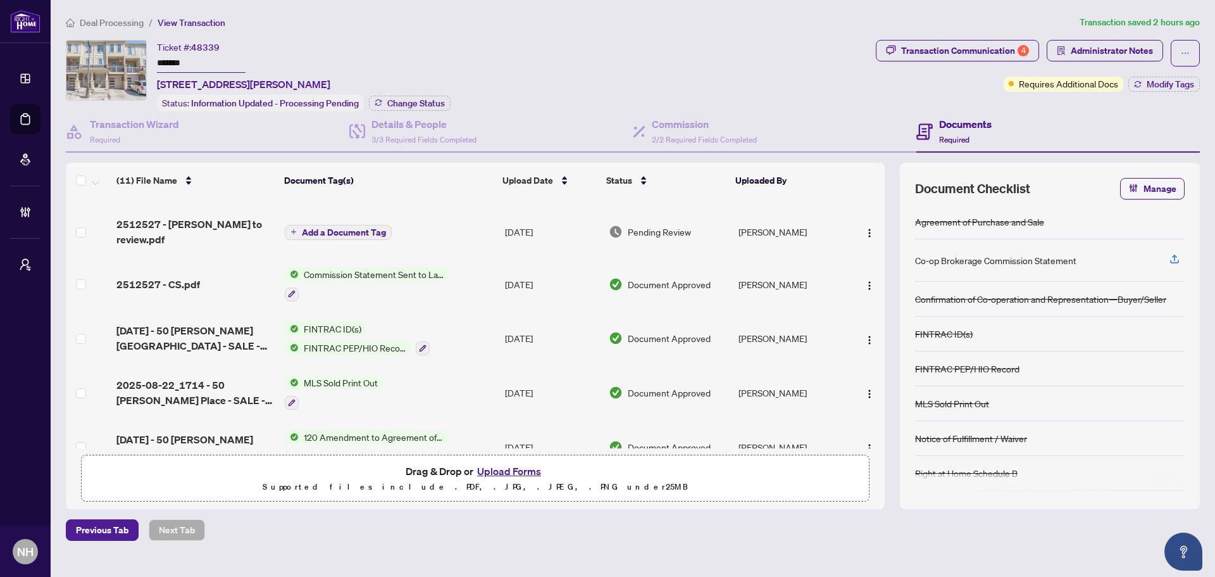
scroll to position [127, 0]
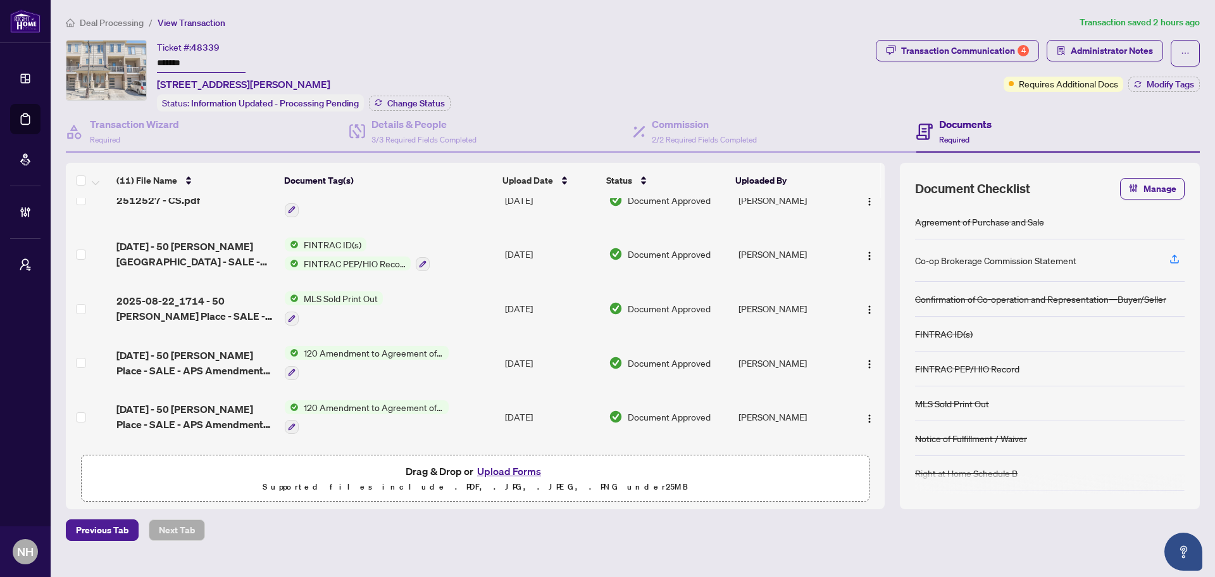
click at [109, 25] on span "Deal Processing" at bounding box center [112, 22] width 64 height 11
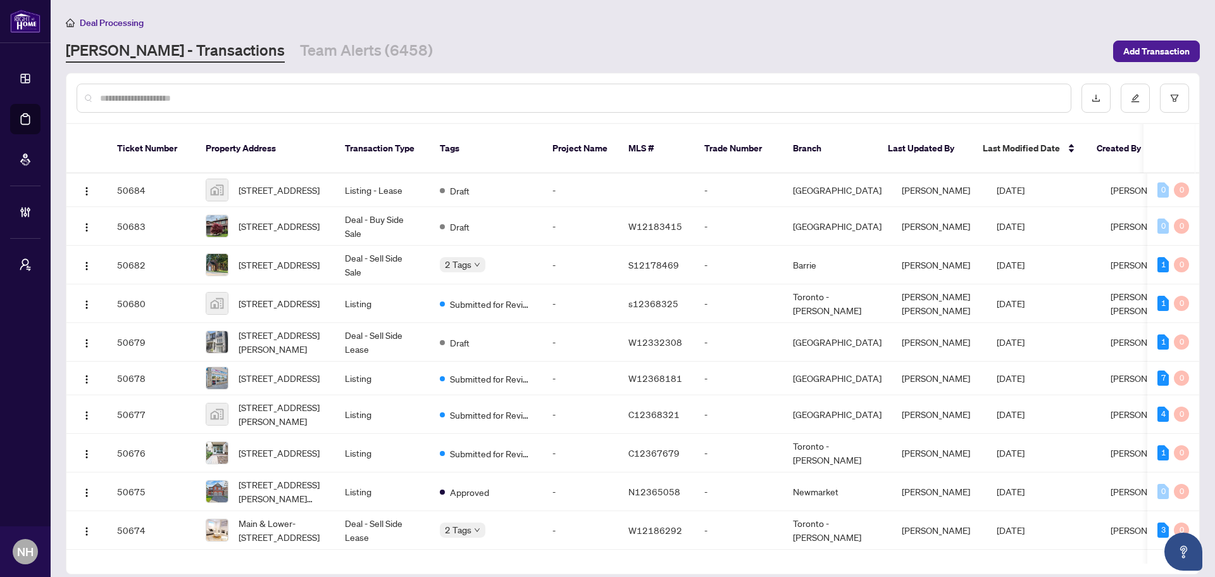
drag, startPoint x: 311, startPoint y: 50, endPoint x: 403, endPoint y: 78, distance: 96.7
click at [311, 50] on link "Team Alerts (6458)" at bounding box center [366, 51] width 133 height 23
